Goal: Task Accomplishment & Management: Manage account settings

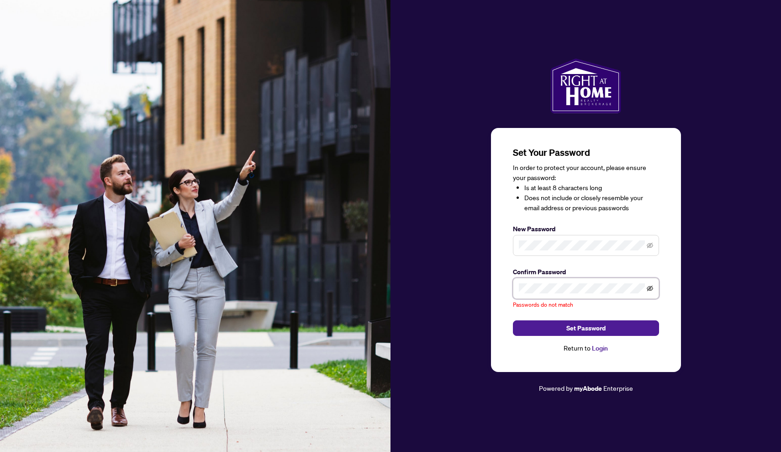
click at [650, 289] on icon "eye-invisible" at bounding box center [650, 288] width 6 height 6
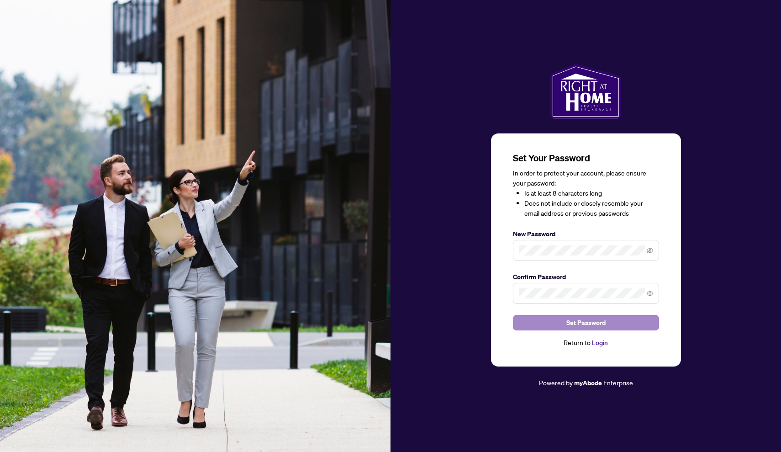
click at [631, 326] on button "Set Password" at bounding box center [586, 323] width 146 height 16
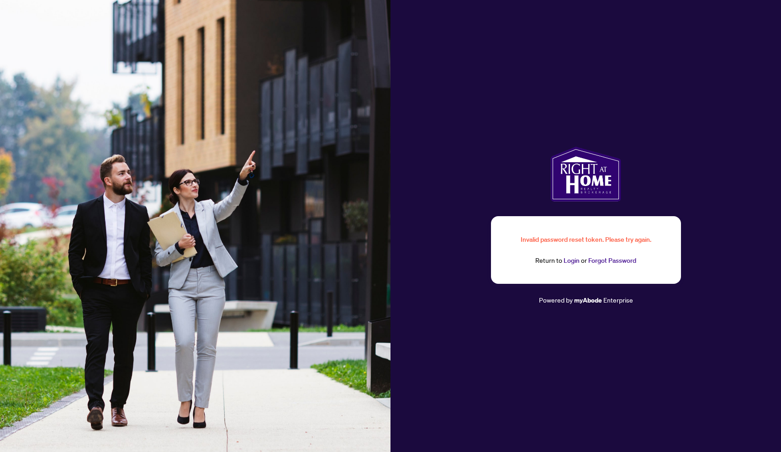
click at [576, 262] on link "Login" at bounding box center [571, 260] width 16 height 8
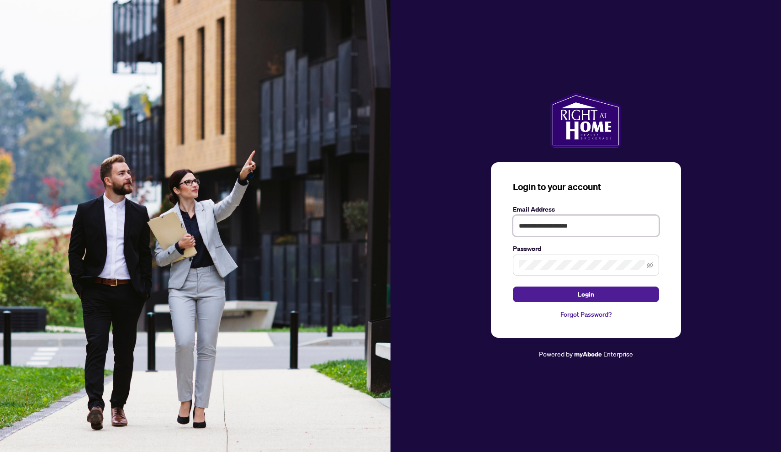
type input "**********"
click at [585, 294] on button "Login" at bounding box center [586, 294] width 146 height 16
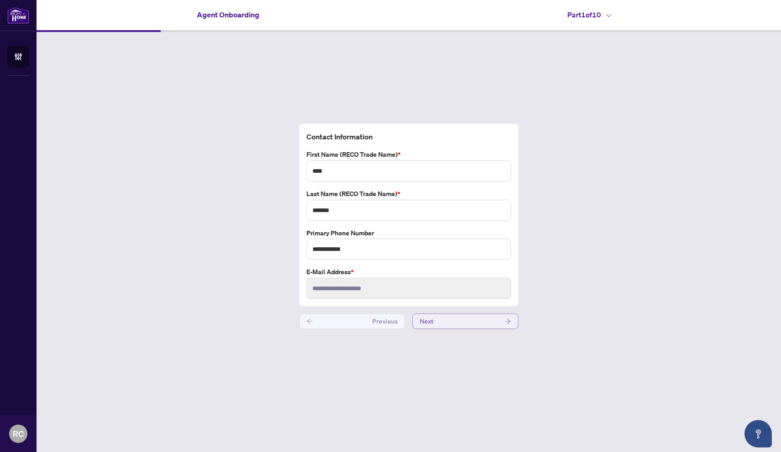
click at [436, 319] on button "Next" at bounding box center [465, 321] width 106 height 16
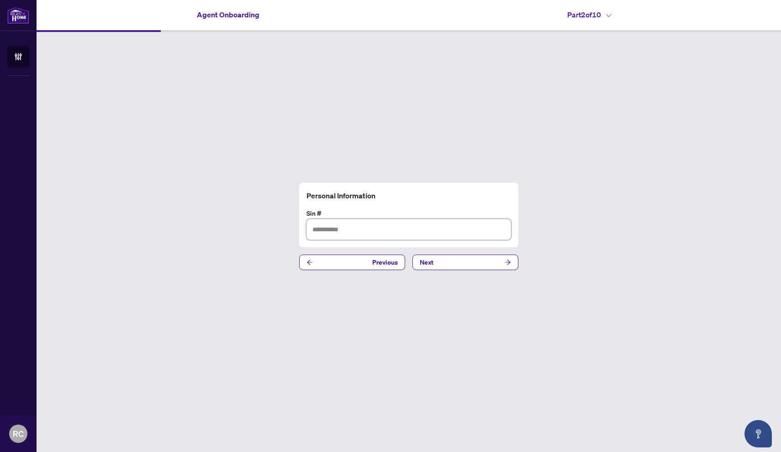
click at [363, 234] on input "text" at bounding box center [408, 229] width 205 height 21
click at [368, 236] on input "text" at bounding box center [408, 229] width 205 height 21
